Goal: Task Accomplishment & Management: Manage account settings

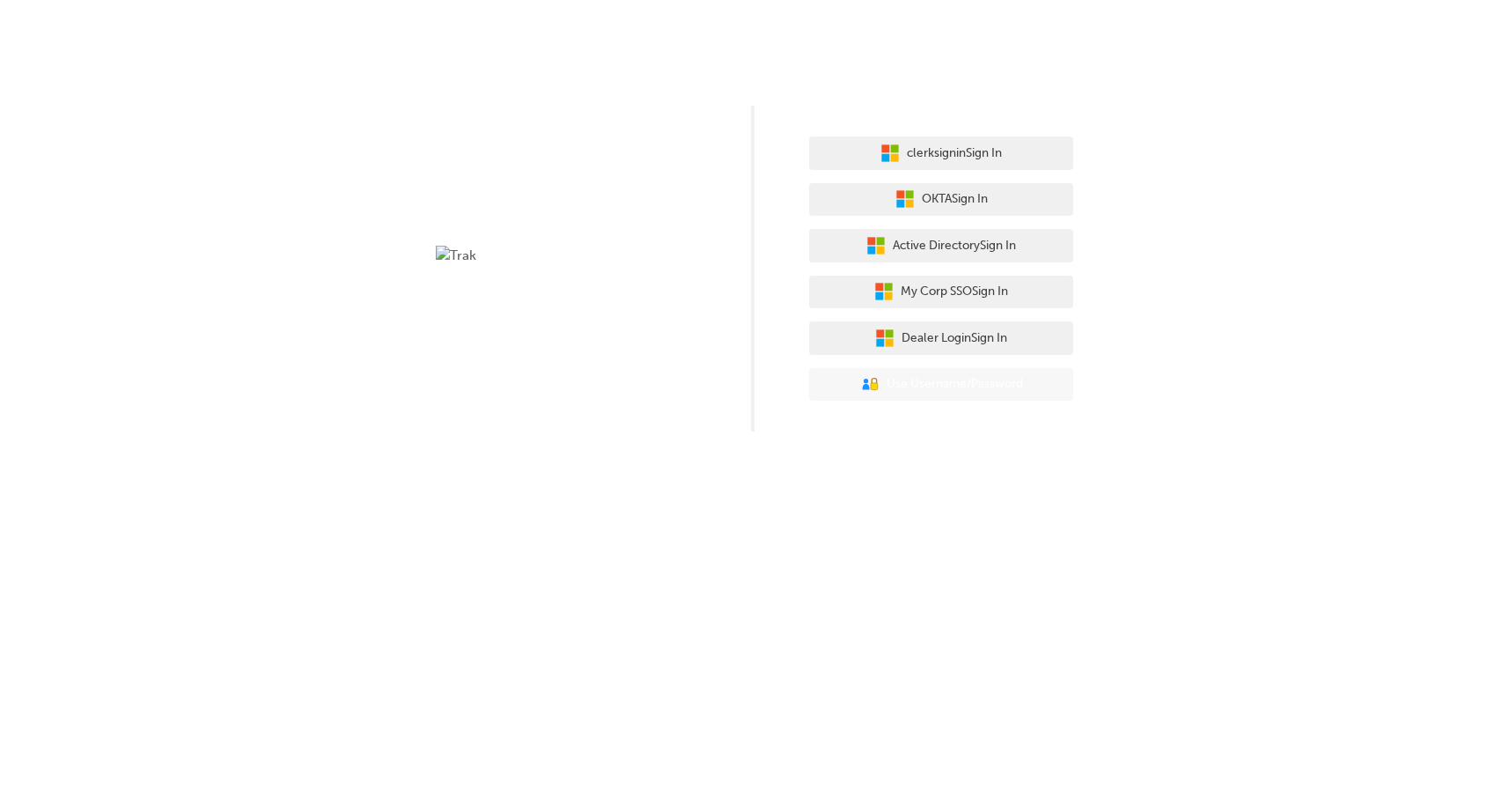
click at [854, 370] on button "User Authentication Icon - Blue Person, Gold Lock Use Username/Password" at bounding box center [941, 384] width 264 height 33
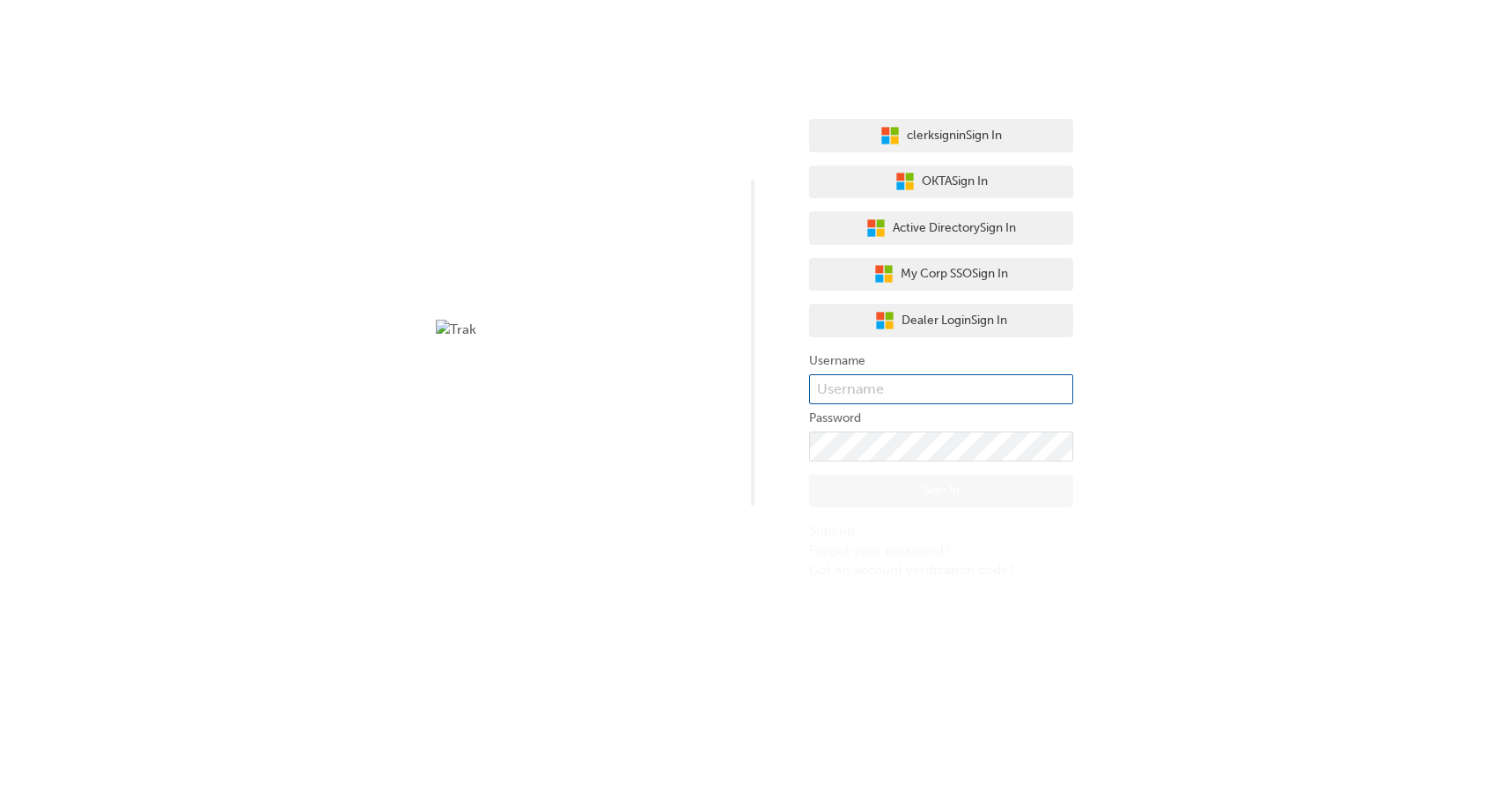
click at [855, 381] on input "text" at bounding box center [941, 389] width 264 height 30
type input "bf.marc.umali"
click button "Sign In" at bounding box center [941, 490] width 264 height 33
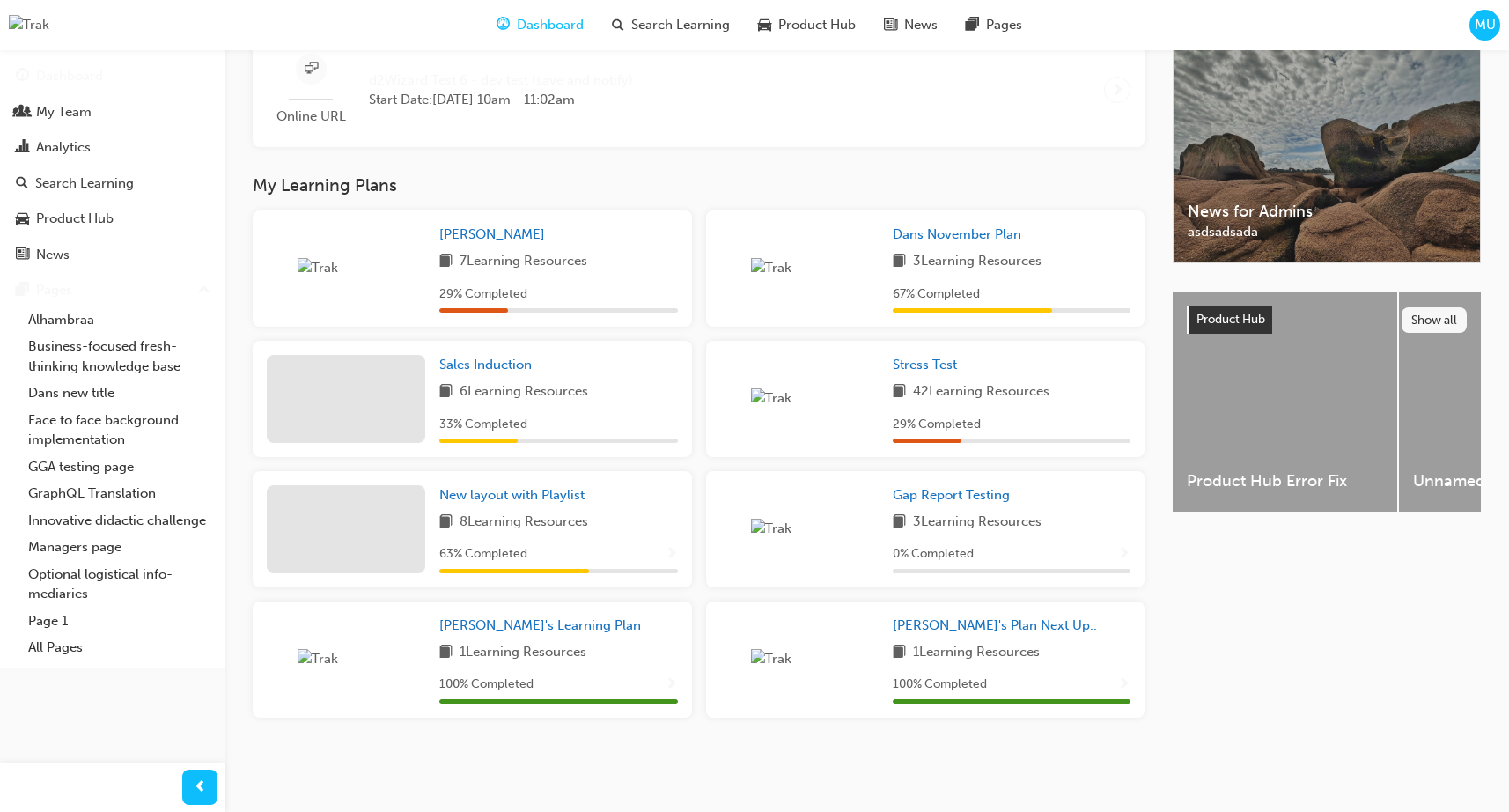
scroll to position [464, 0]
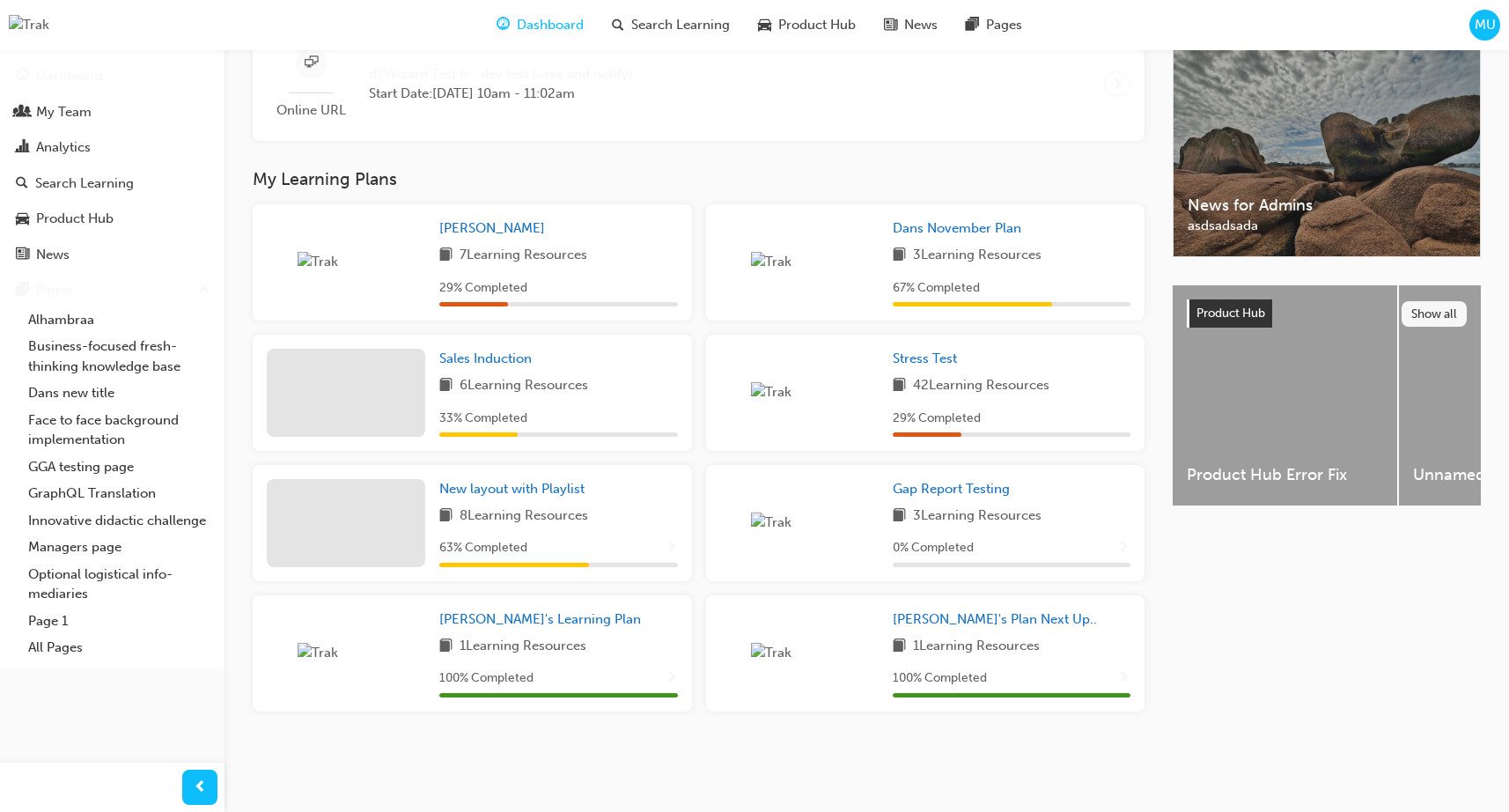
click at [1474, 33] on span "MU" at bounding box center [1484, 25] width 21 height 20
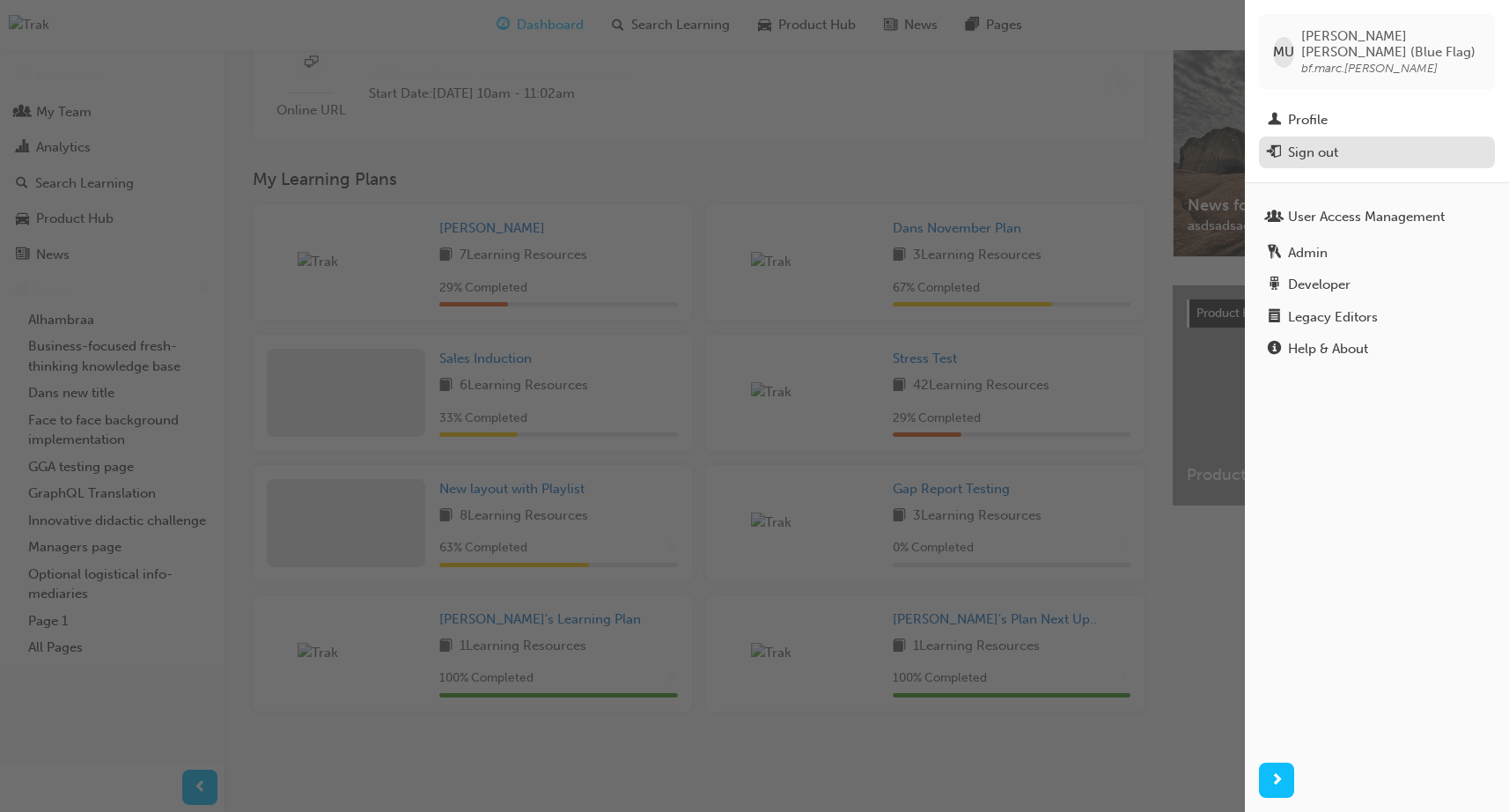
click at [1298, 142] on div "Sign out" at bounding box center [1313, 152] width 50 height 20
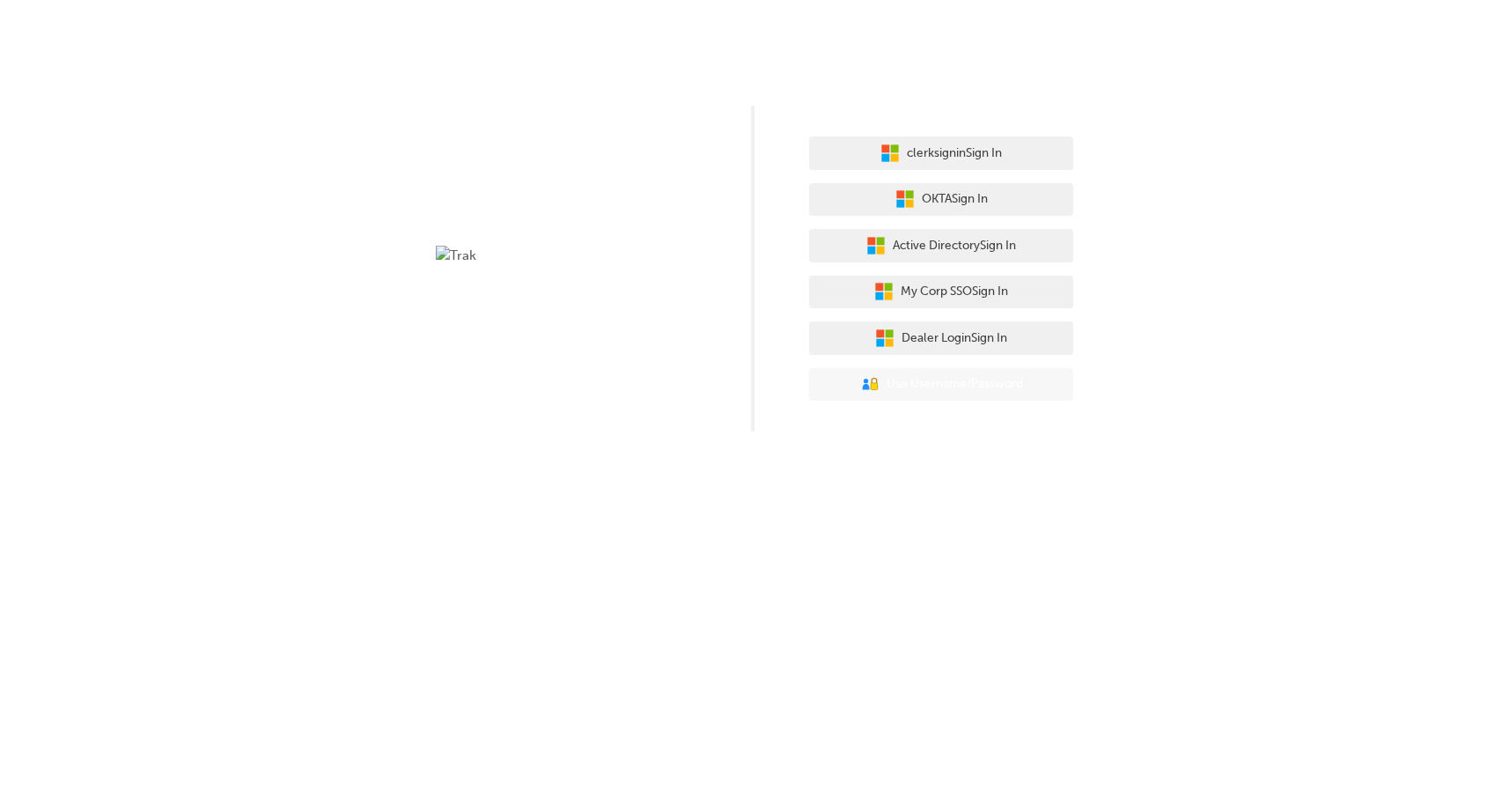
click at [941, 392] on span "Use Username/Password" at bounding box center [954, 384] width 137 height 20
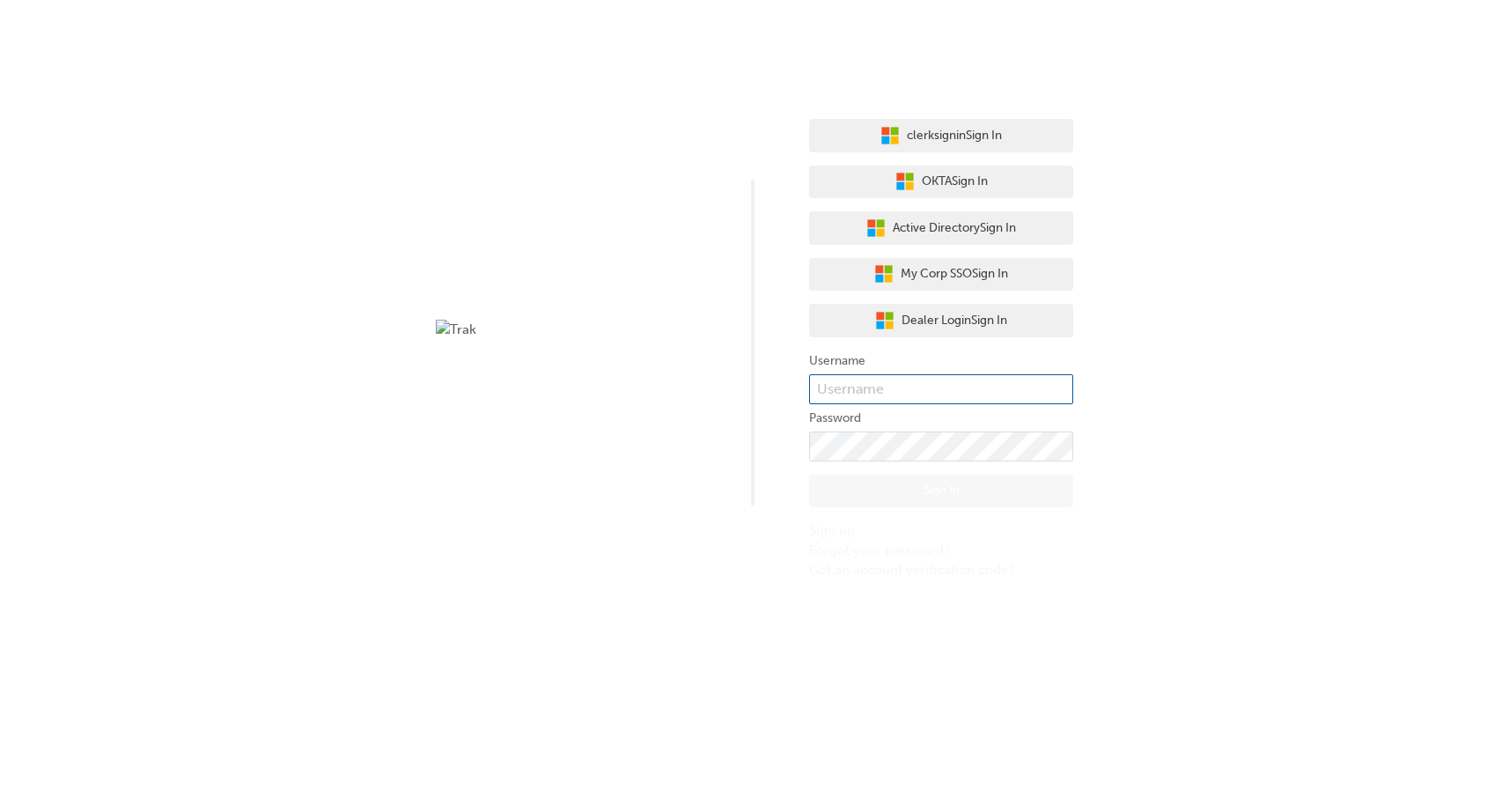
click at [931, 394] on input "text" at bounding box center [941, 389] width 264 height 30
type input "bf.marc.[PERSON_NAME]+normal"
click button "Sign In" at bounding box center [941, 490] width 264 height 33
